Goal: Task Accomplishment & Management: Use online tool/utility

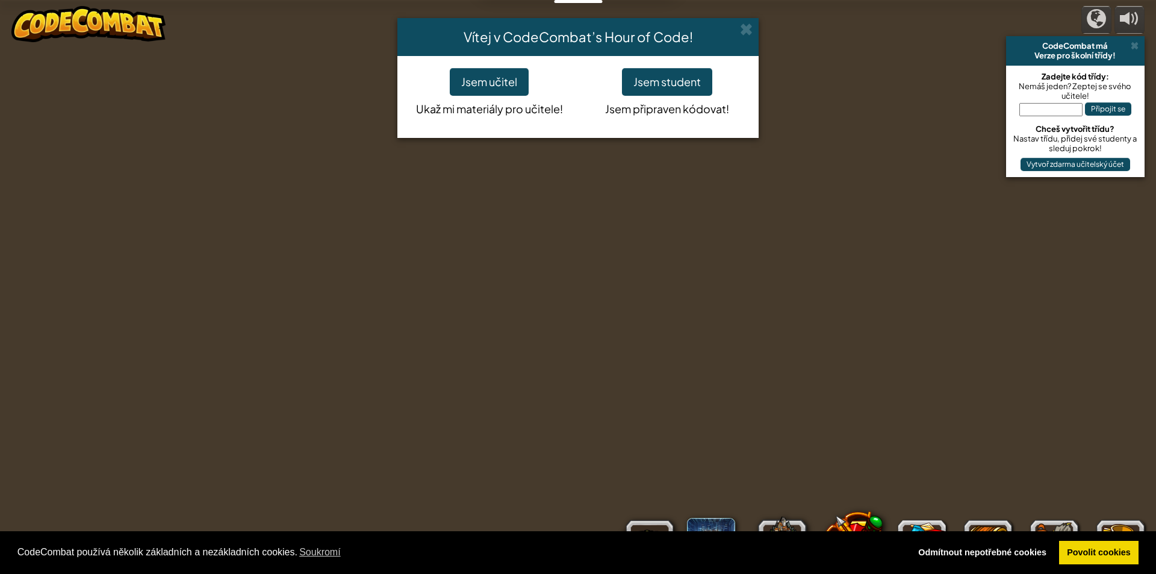
select select "cs"
click at [668, 79] on button "Jsem student" at bounding box center [667, 82] width 90 height 28
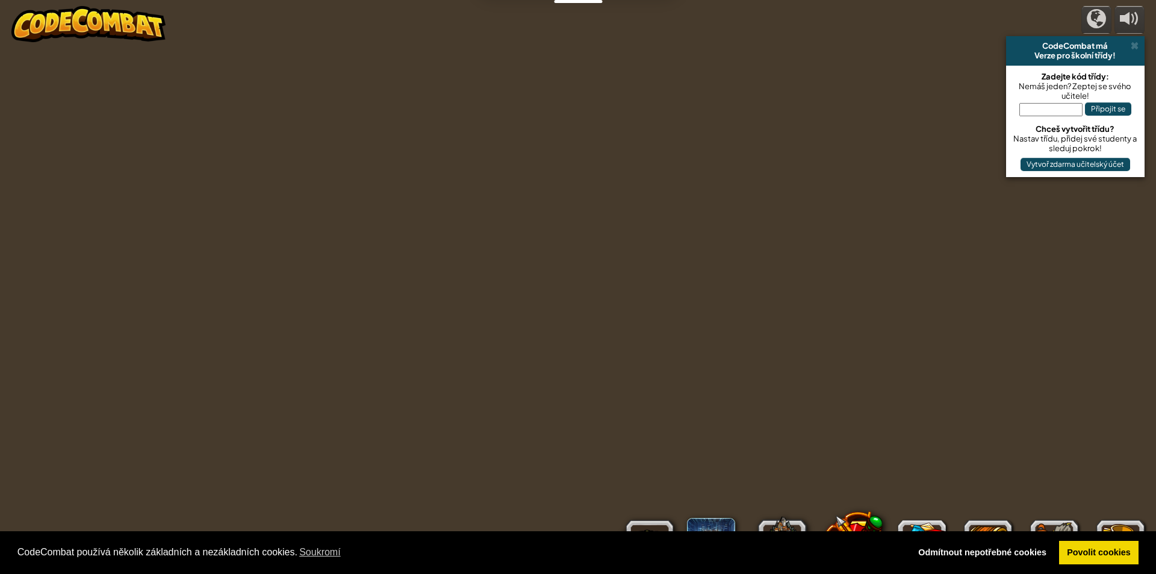
click at [833, 458] on div "powered by CodeCombat má Verze pro školní třídy! Zadejte kód třídy: Nemáš jeden…" at bounding box center [578, 287] width 1156 height 574
click at [992, 109] on div "powered by CodeCombat má Verze pro školní třídy! Zadejte kód třídy: Nemáš jeden…" at bounding box center [578, 287] width 1156 height 574
drag, startPoint x: 992, startPoint y: 109, endPoint x: 953, endPoint y: 104, distance: 39.5
click at [953, 104] on div "powered by CodeCombat má Verze pro školní třídy! Zadejte kód třídy: Nemáš jeden…" at bounding box center [578, 287] width 1156 height 574
click at [1100, 110] on button "Připojit se" at bounding box center [1108, 108] width 46 height 13
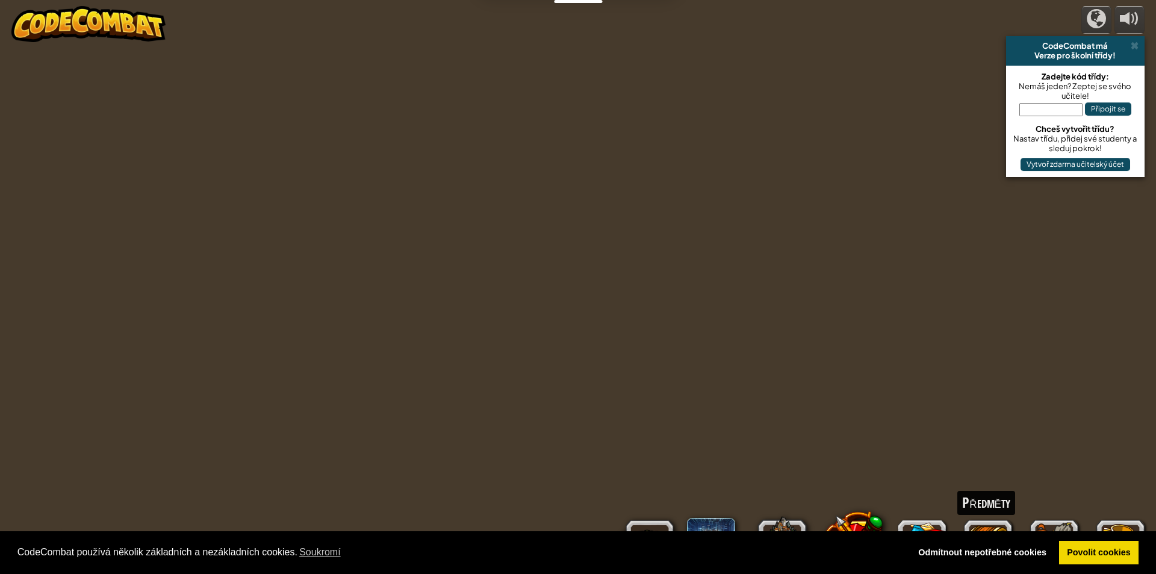
select select "cs"
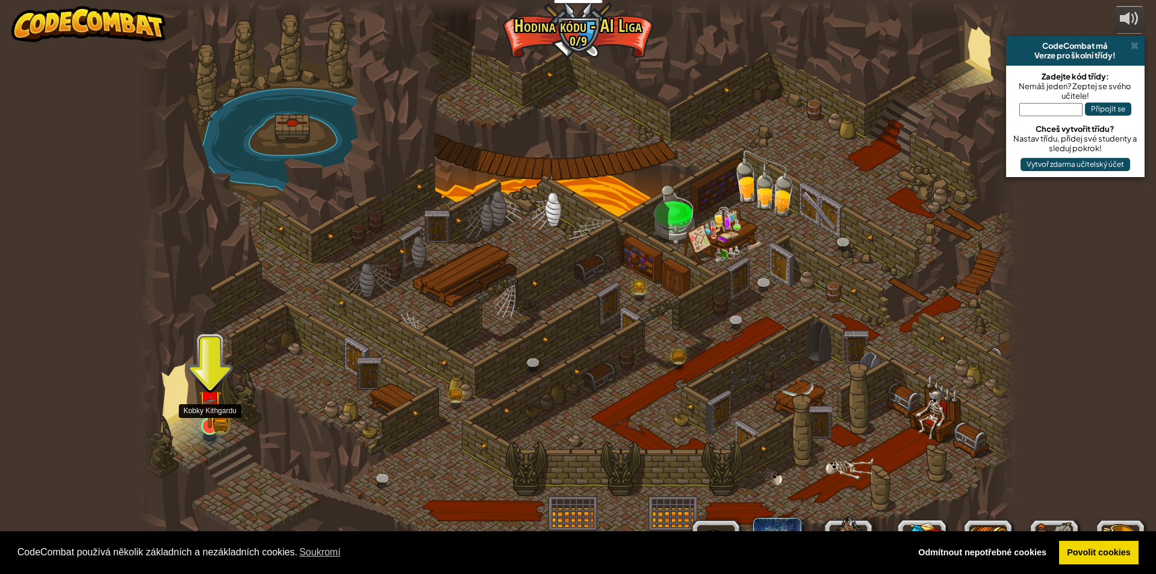
click at [213, 402] on img at bounding box center [209, 402] width 23 height 52
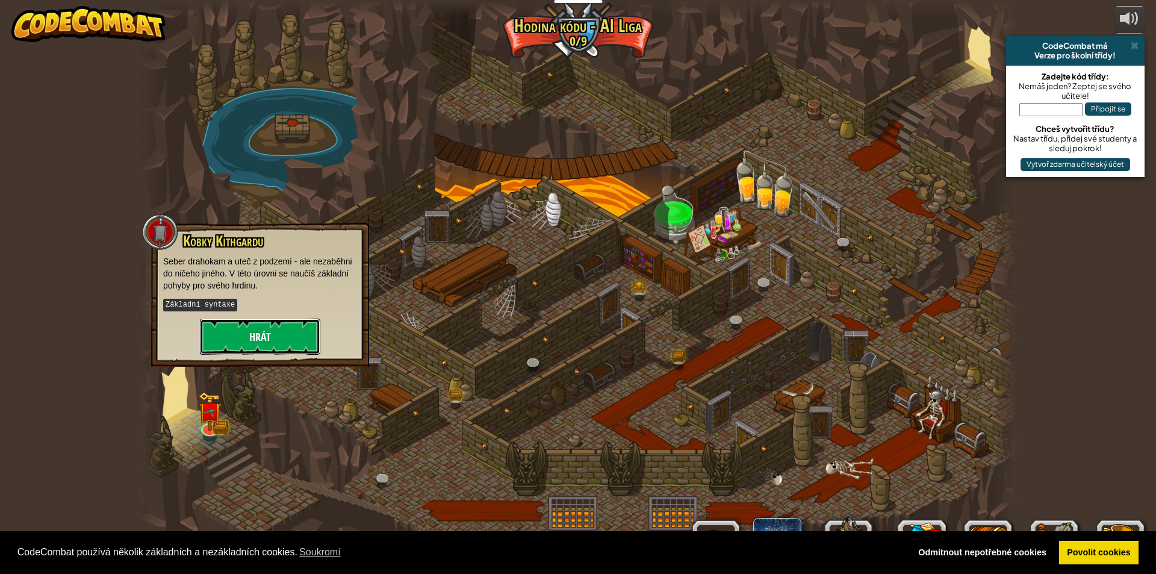
click at [293, 338] on button "Hrát" at bounding box center [260, 337] width 120 height 36
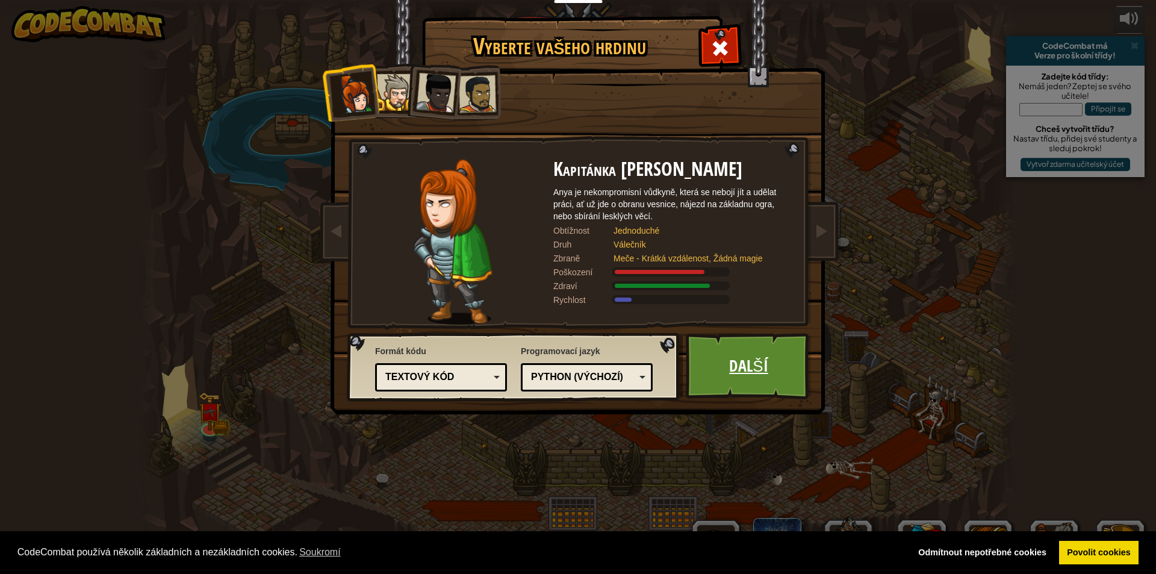
click at [752, 363] on link "Další" at bounding box center [749, 366] width 126 height 66
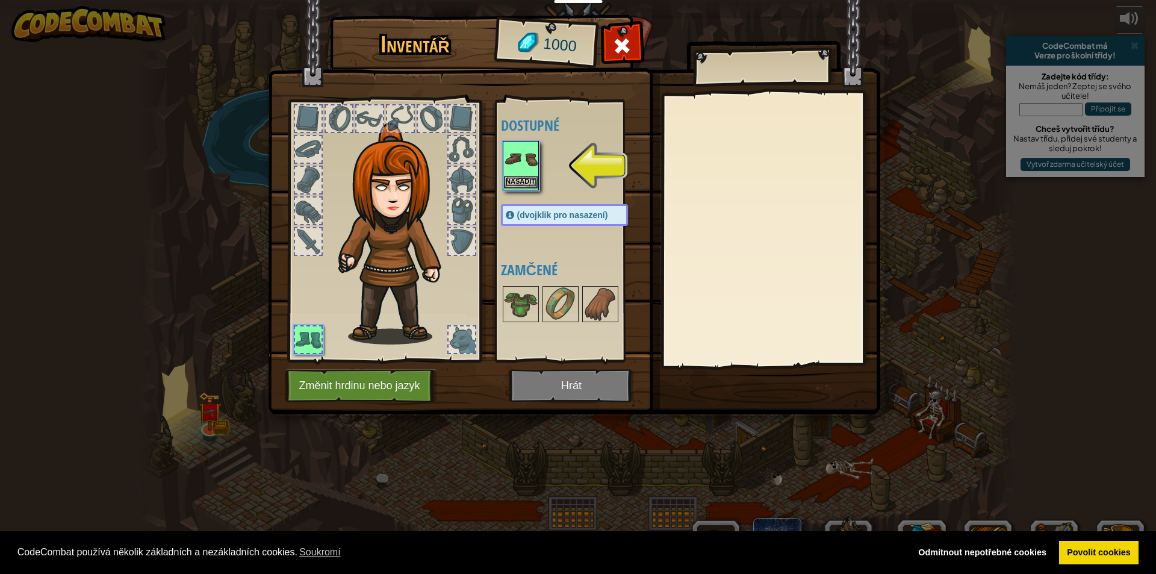
click at [525, 147] on img at bounding box center [521, 159] width 34 height 34
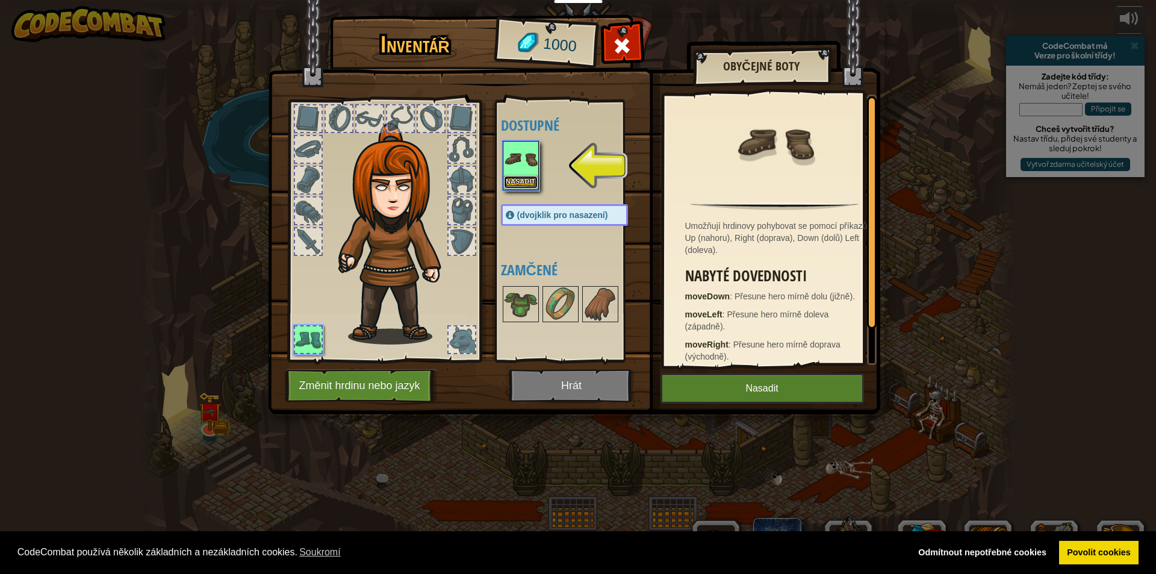
click at [522, 180] on button "Nasadit" at bounding box center [521, 182] width 34 height 13
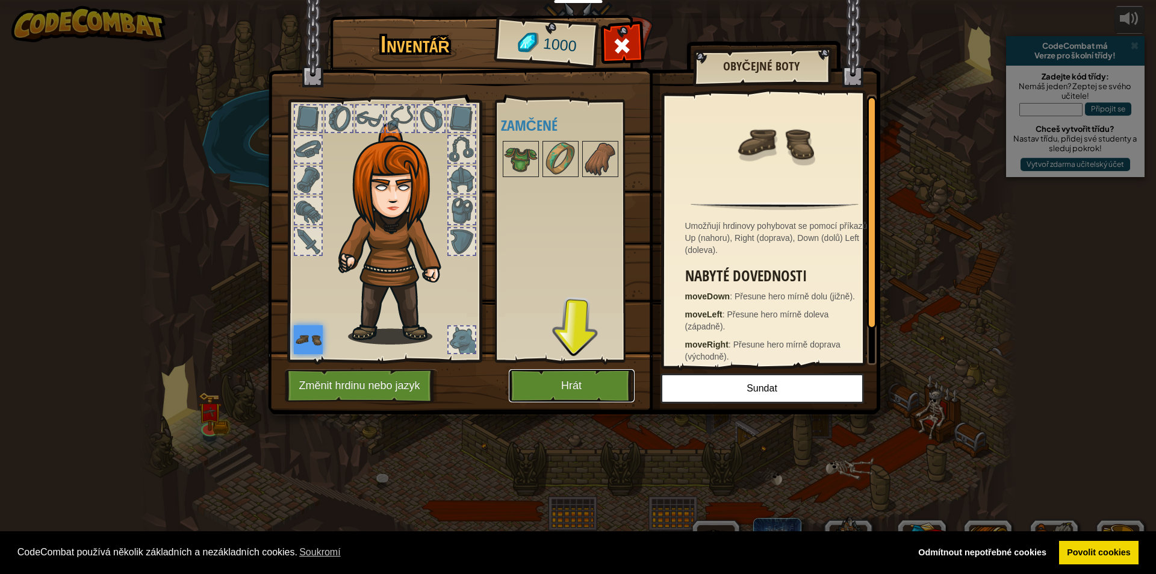
click at [576, 388] on button "Hrát" at bounding box center [572, 385] width 126 height 33
click at [584, 387] on button "Hrát" at bounding box center [572, 385] width 126 height 33
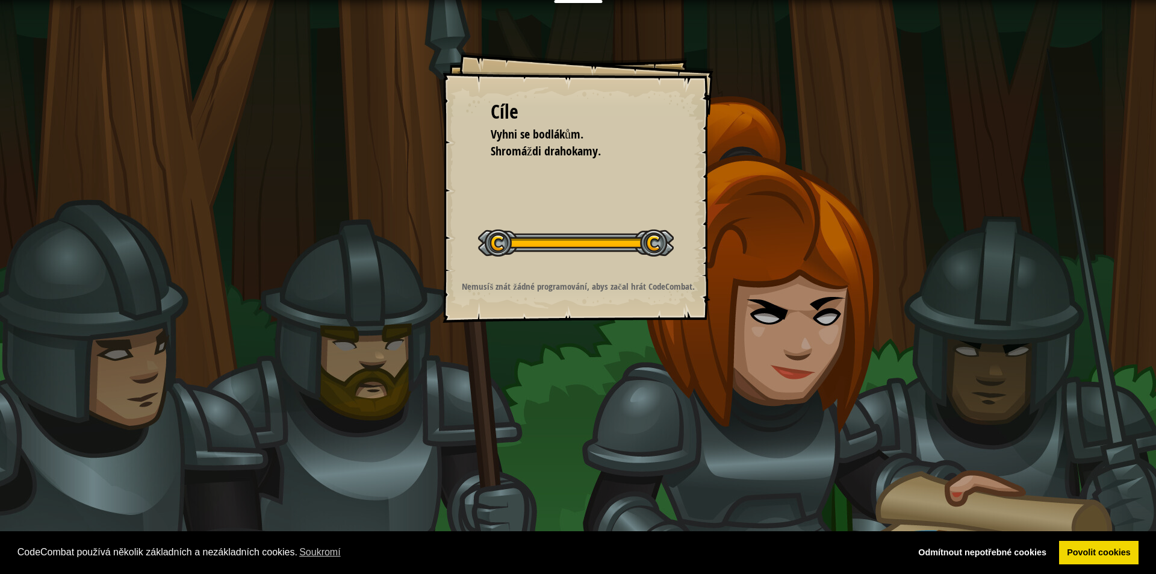
click at [610, 275] on div "Cíle Vyhni se bodlákům. Shromáždi drahokamy. Začít úroveň Chyba při načítání ze…" at bounding box center [578, 187] width 271 height 271
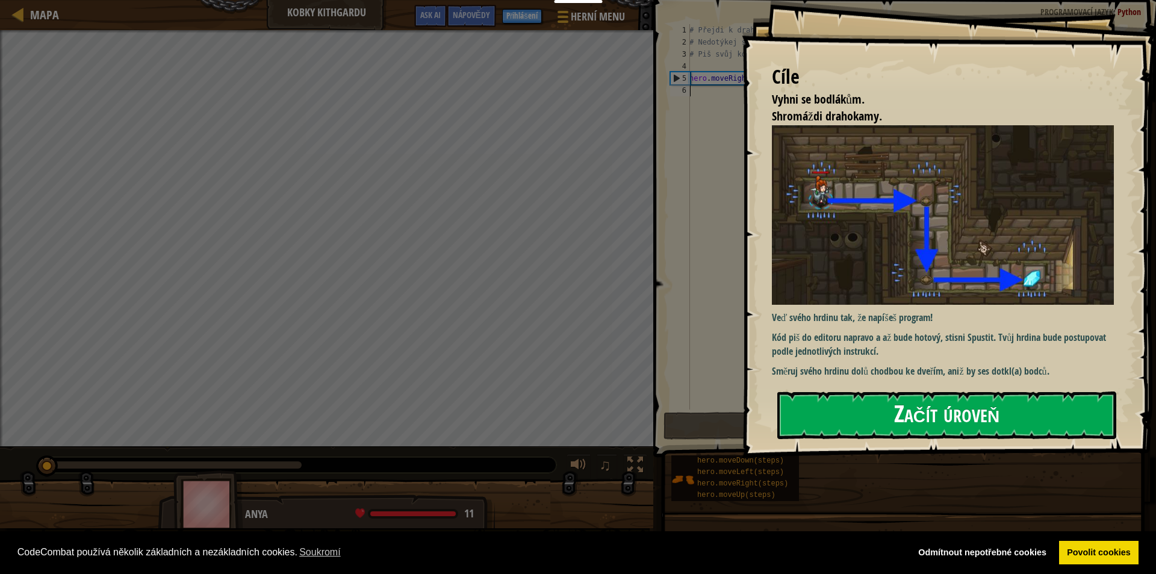
click at [861, 411] on button "Začít úroveň" at bounding box center [946, 415] width 339 height 48
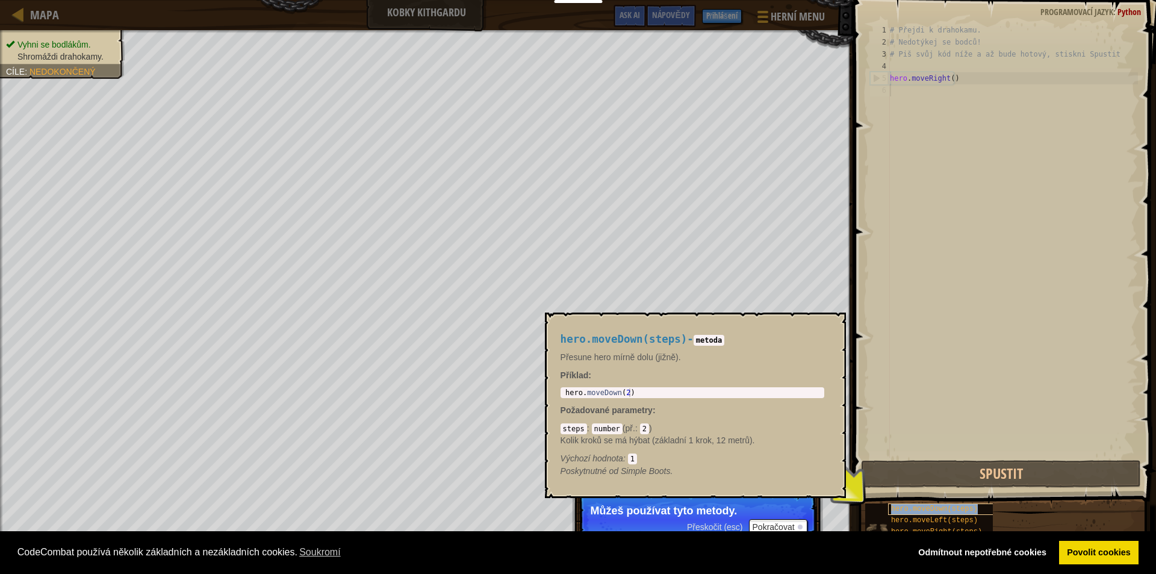
click at [952, 508] on span "hero.moveDown(steps)" at bounding box center [934, 509] width 87 height 8
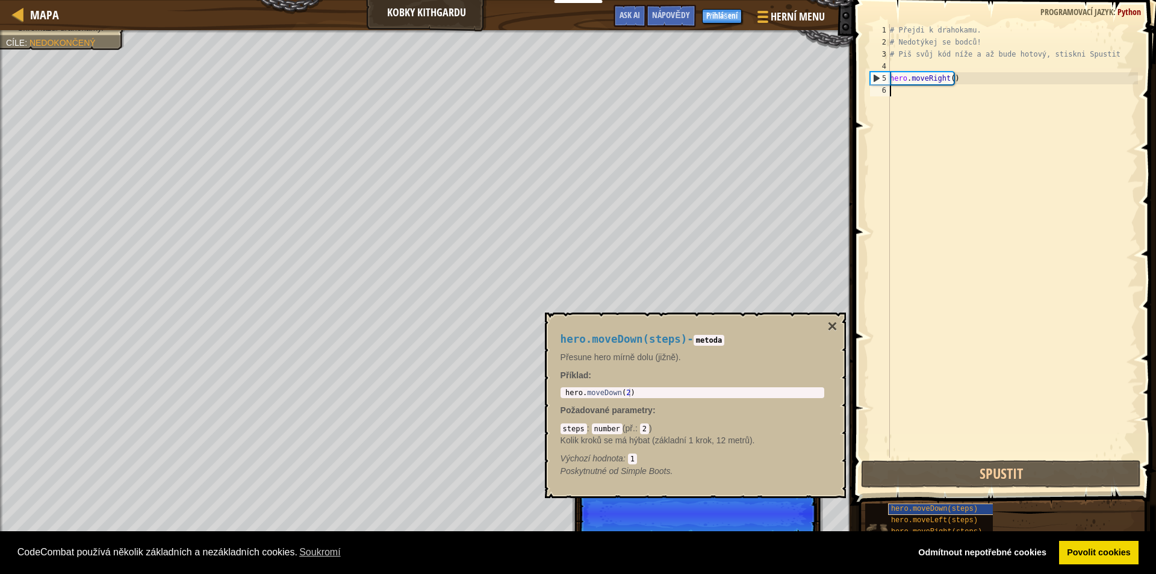
scroll to position [5, 0]
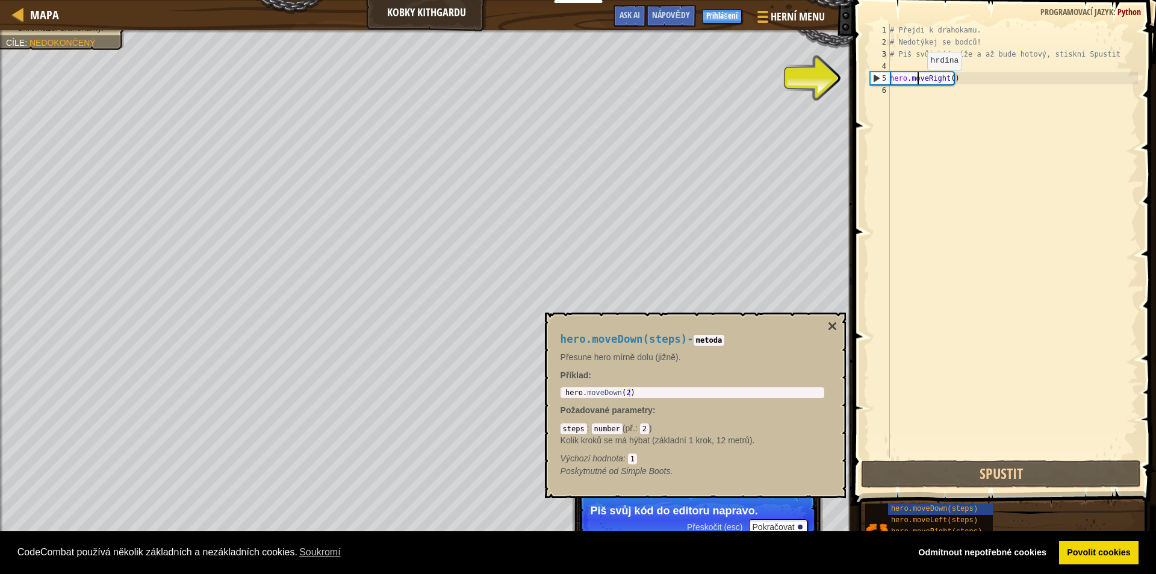
click at [917, 82] on div "# Přejdi k drahokamu. # Nedotýkej se bodců! # Piš svůj kód níže a až bude hotov…" at bounding box center [1013, 253] width 251 height 458
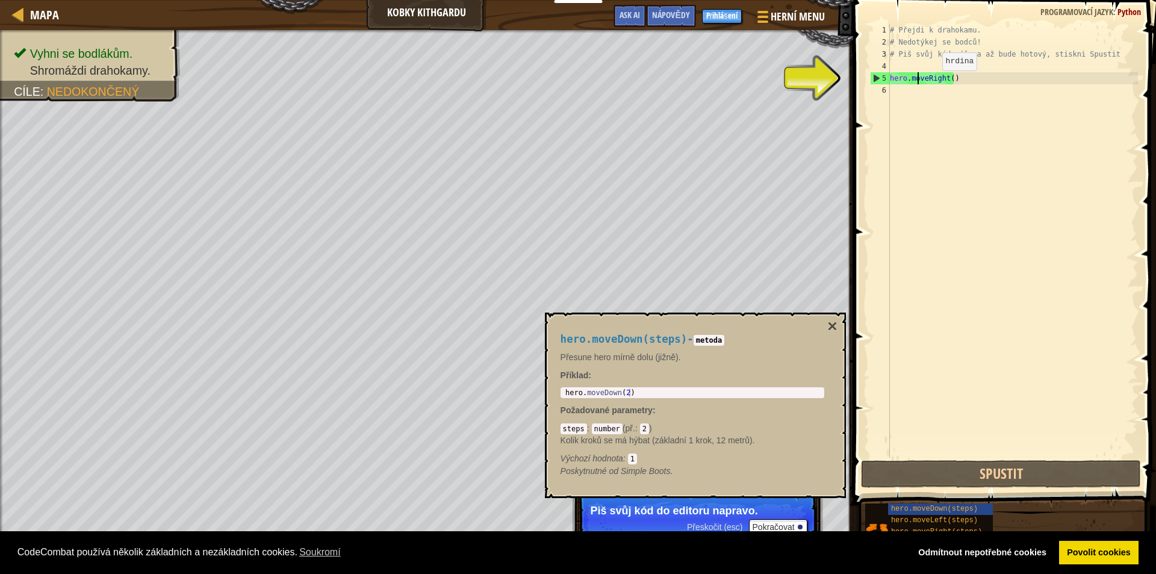
click at [932, 83] on div "# Přejdi k drahokamu. # Nedotýkej se bodců! # Piš svůj kód níže a až bude hotov…" at bounding box center [1013, 253] width 251 height 458
drag, startPoint x: 939, startPoint y: 80, endPoint x: 985, endPoint y: 78, distance: 46.4
click at [985, 78] on div "# Přejdi k drahokamu. # Nedotýkej se bodců! # Piš svůj kód níže a až bude hotov…" at bounding box center [1013, 253] width 251 height 458
click at [961, 519] on span "hero.moveLeft(steps)" at bounding box center [934, 520] width 87 height 8
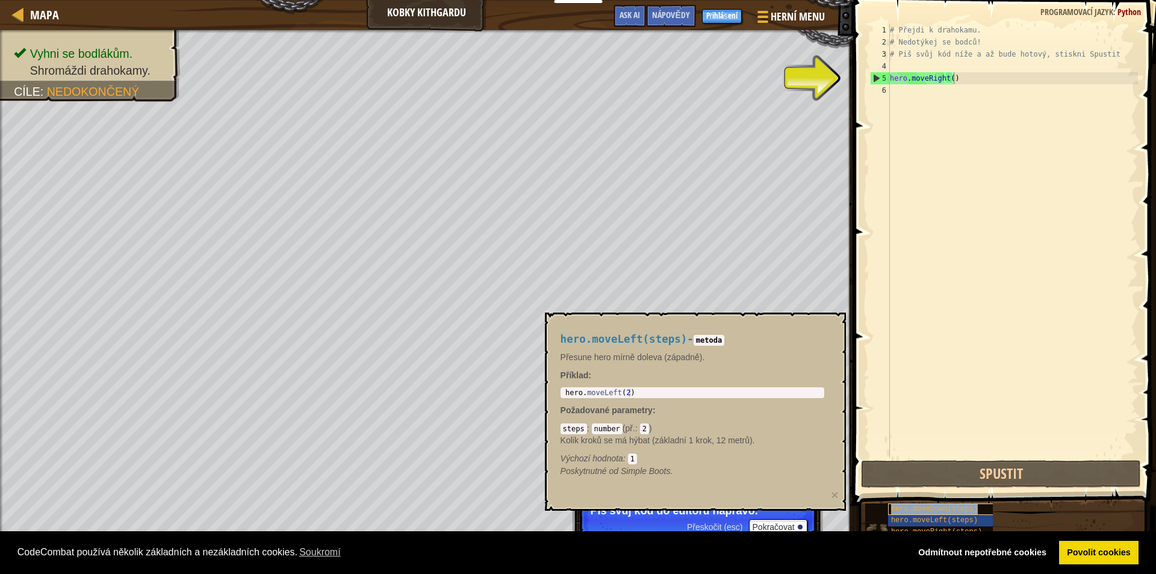
click at [950, 508] on span "hero.moveDown(steps)" at bounding box center [934, 509] width 87 height 8
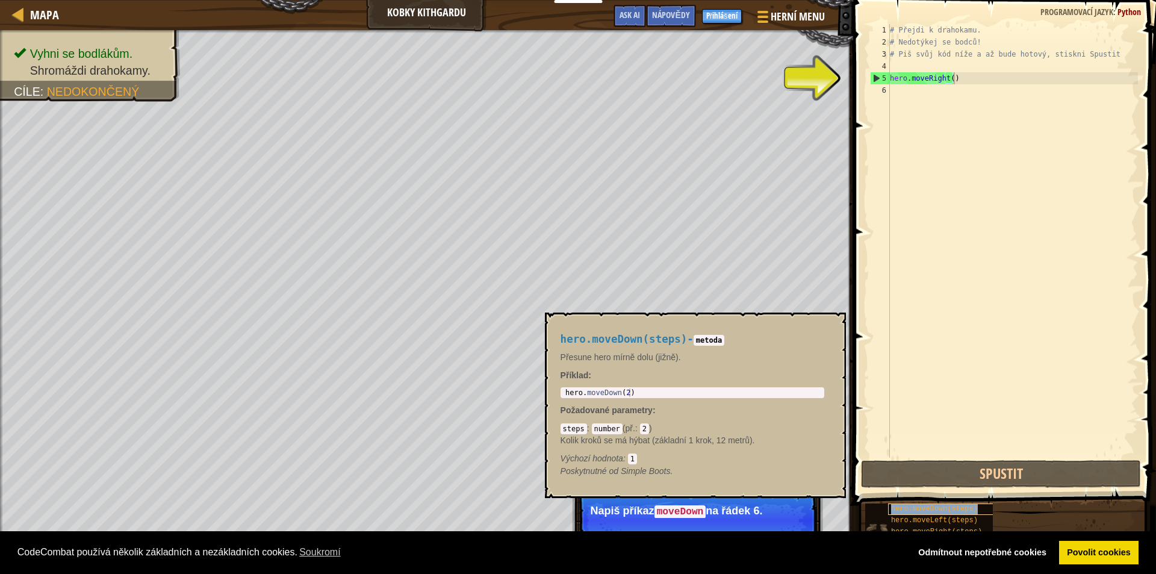
click at [930, 506] on span "hero.moveDown(steps)" at bounding box center [934, 509] width 87 height 8
click at [959, 79] on div "# Přejdi k drahokamu. # Nedotýkej se bodců! # Piš svůj kód níže a až bude hotov…" at bounding box center [1013, 253] width 251 height 458
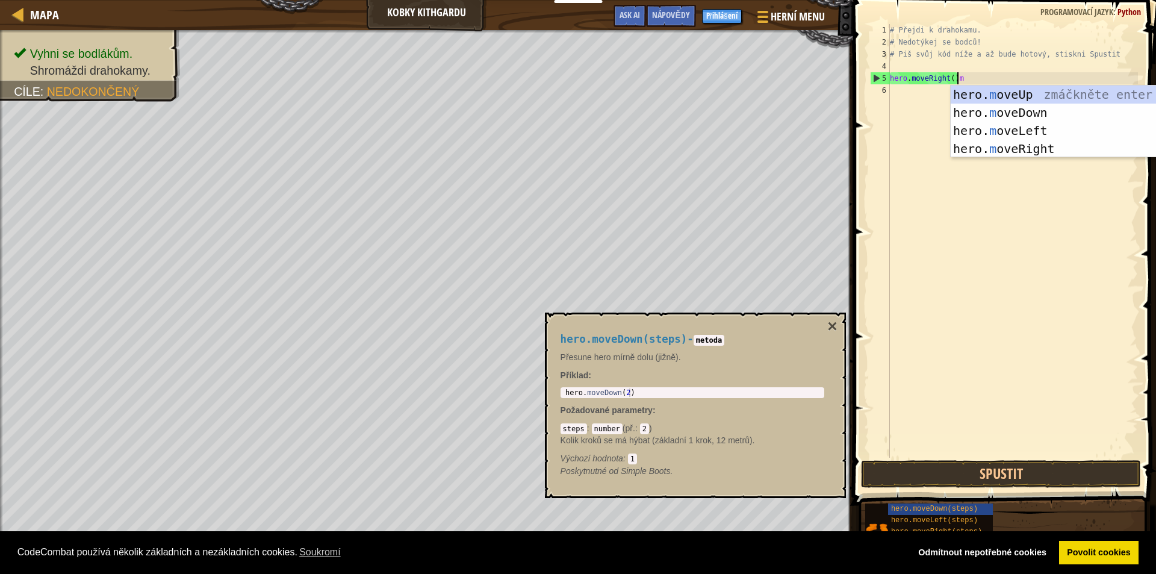
scroll to position [5, 5]
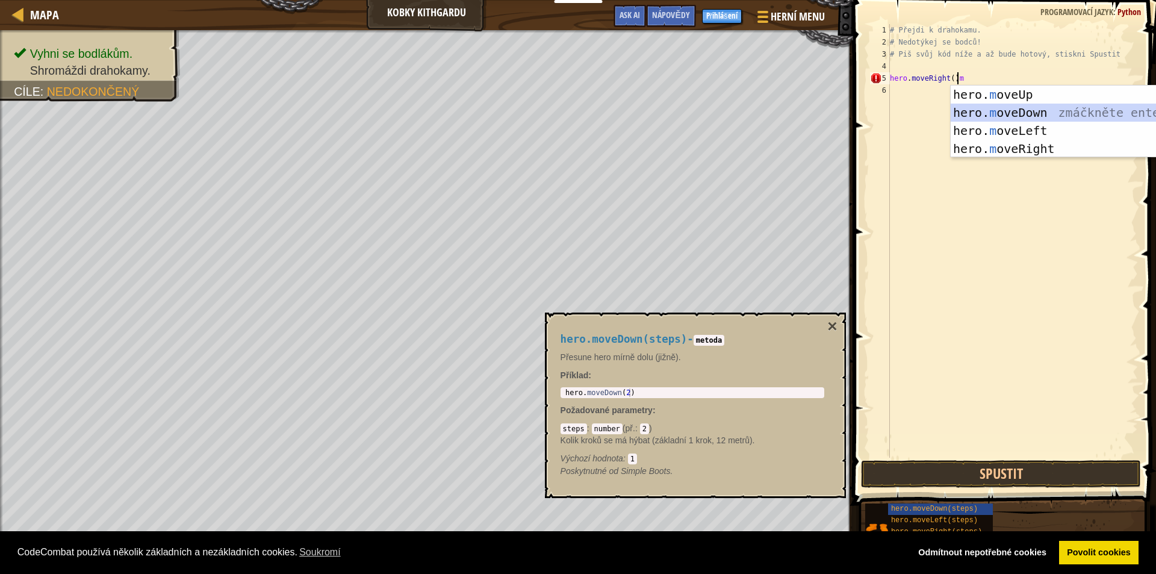
click at [1021, 108] on div "hero. m oveUp zmáčkněte enter hero. m oveDown zmáčkněte enter hero. m oveLeft z…" at bounding box center [1065, 140] width 228 height 108
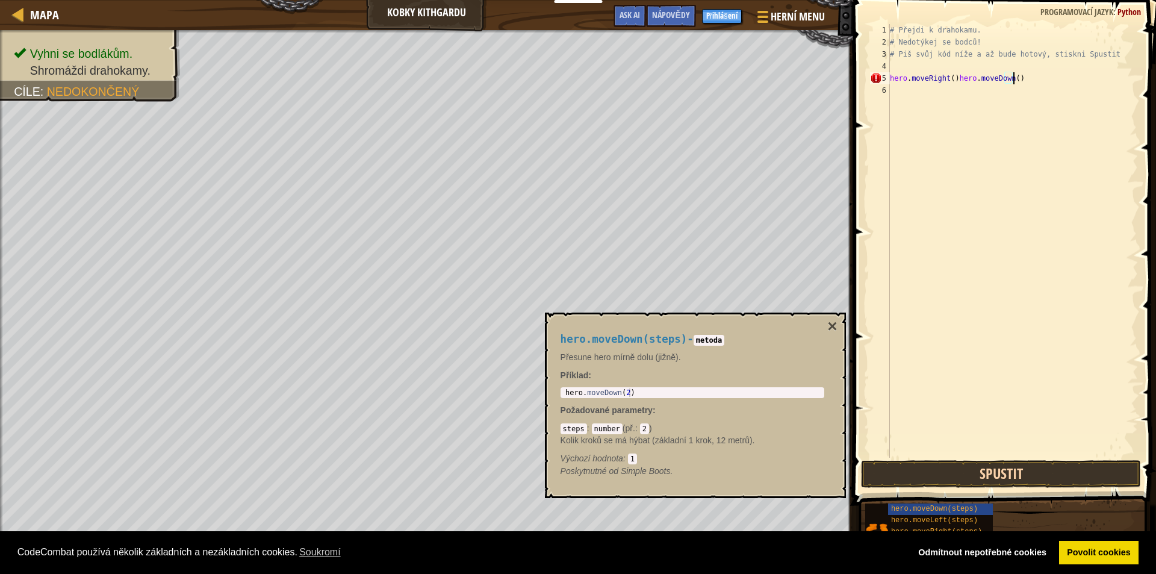
type textarea "hero.moveRight()hero.moveDown()"
click at [1025, 473] on button "Spustit" at bounding box center [1001, 474] width 280 height 28
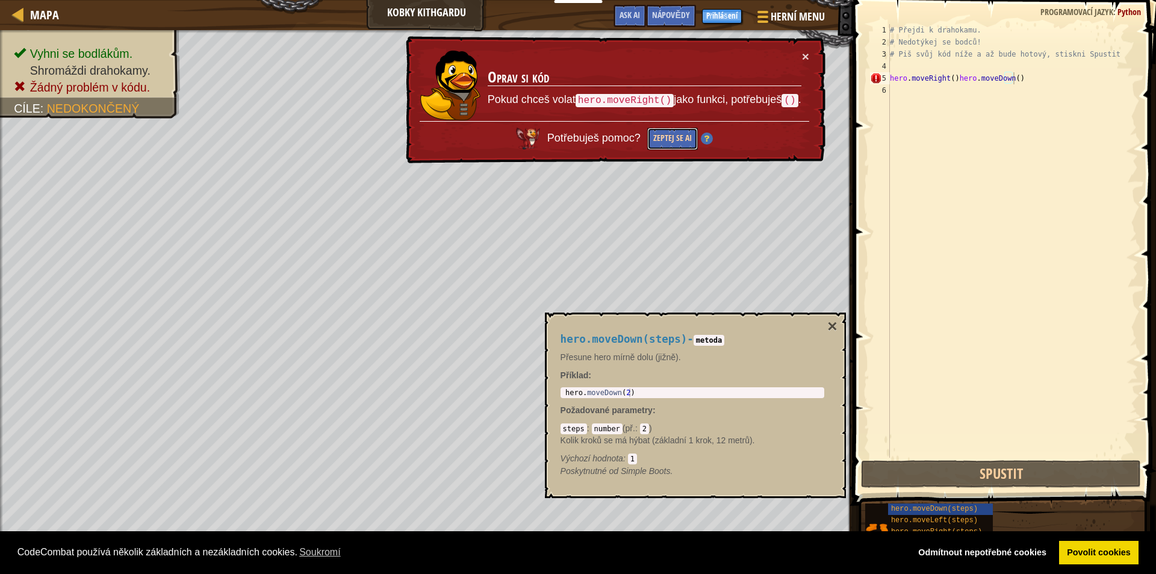
click at [669, 137] on button "Zeptej se AI" at bounding box center [672, 139] width 51 height 22
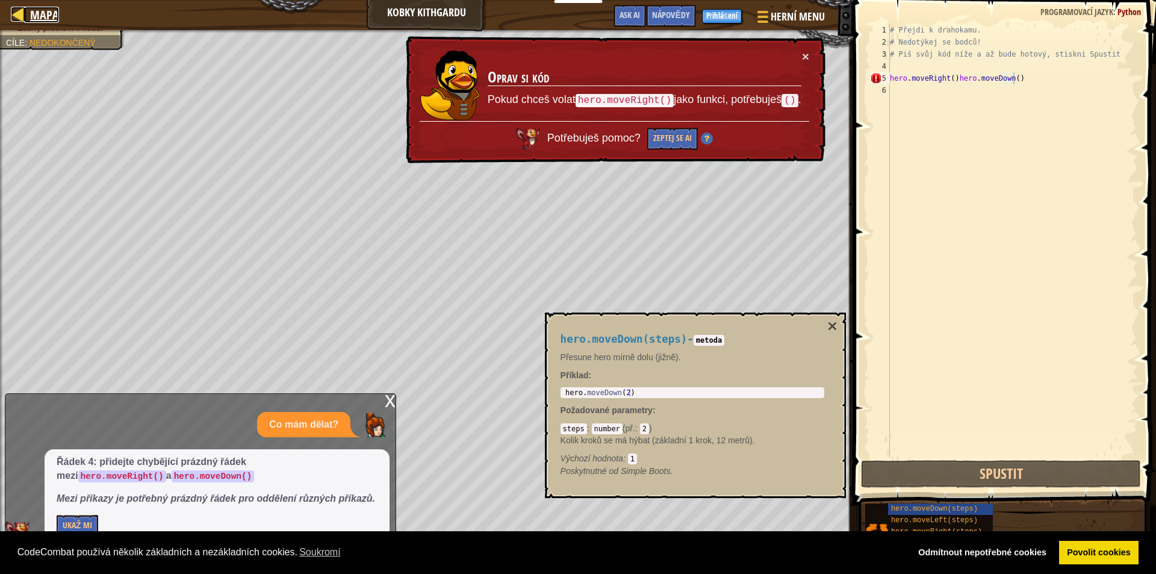
click at [15, 7] on div at bounding box center [18, 14] width 15 height 15
select select "cs"
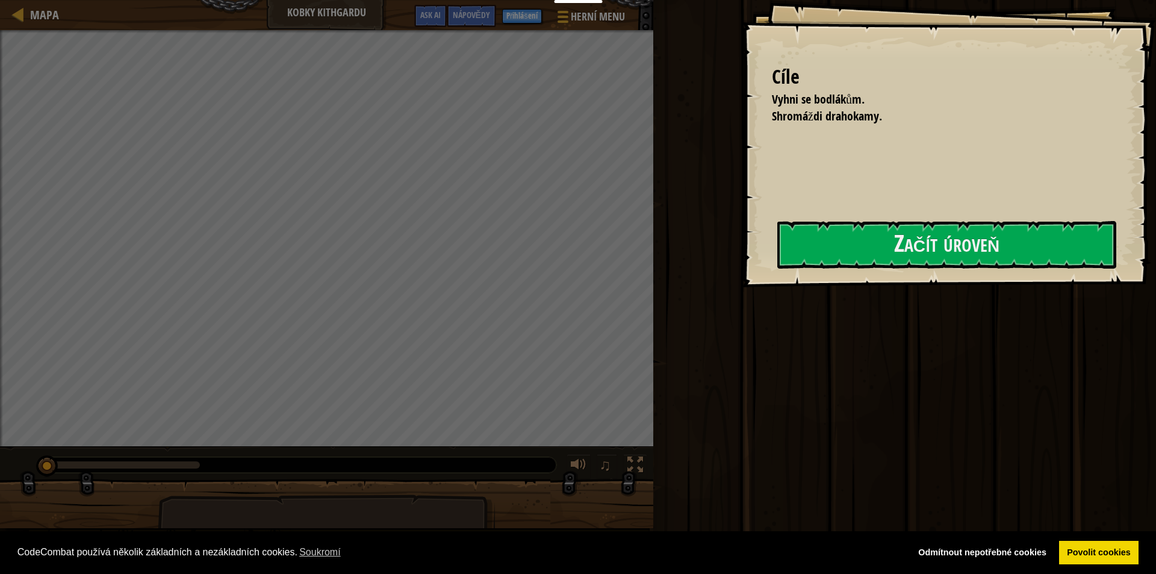
select select "cs"
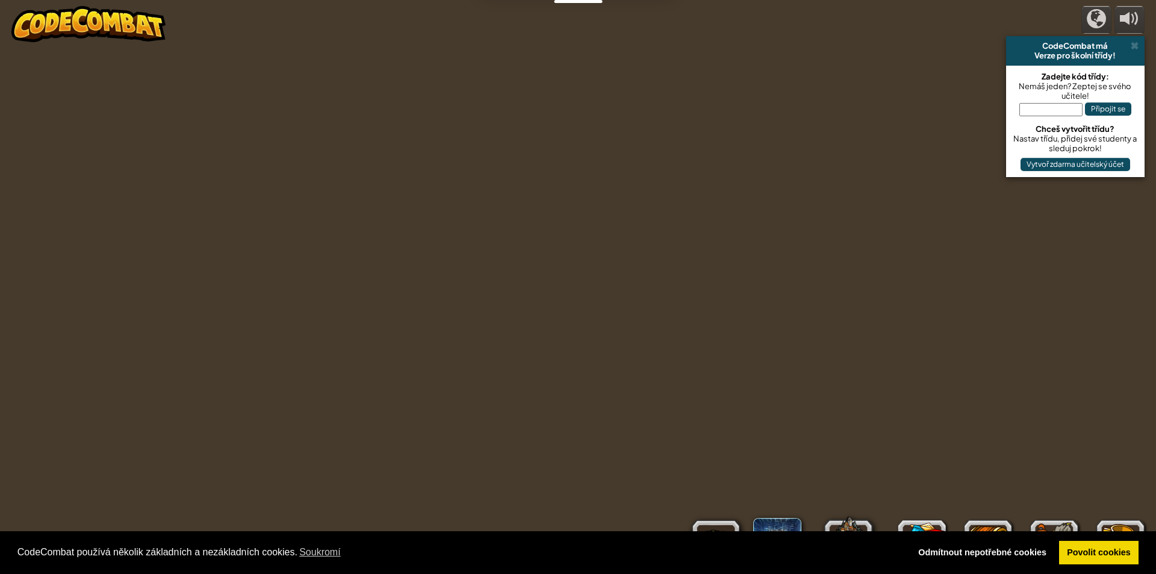
select select "cs"
